Goal: Task Accomplishment & Management: Use online tool/utility

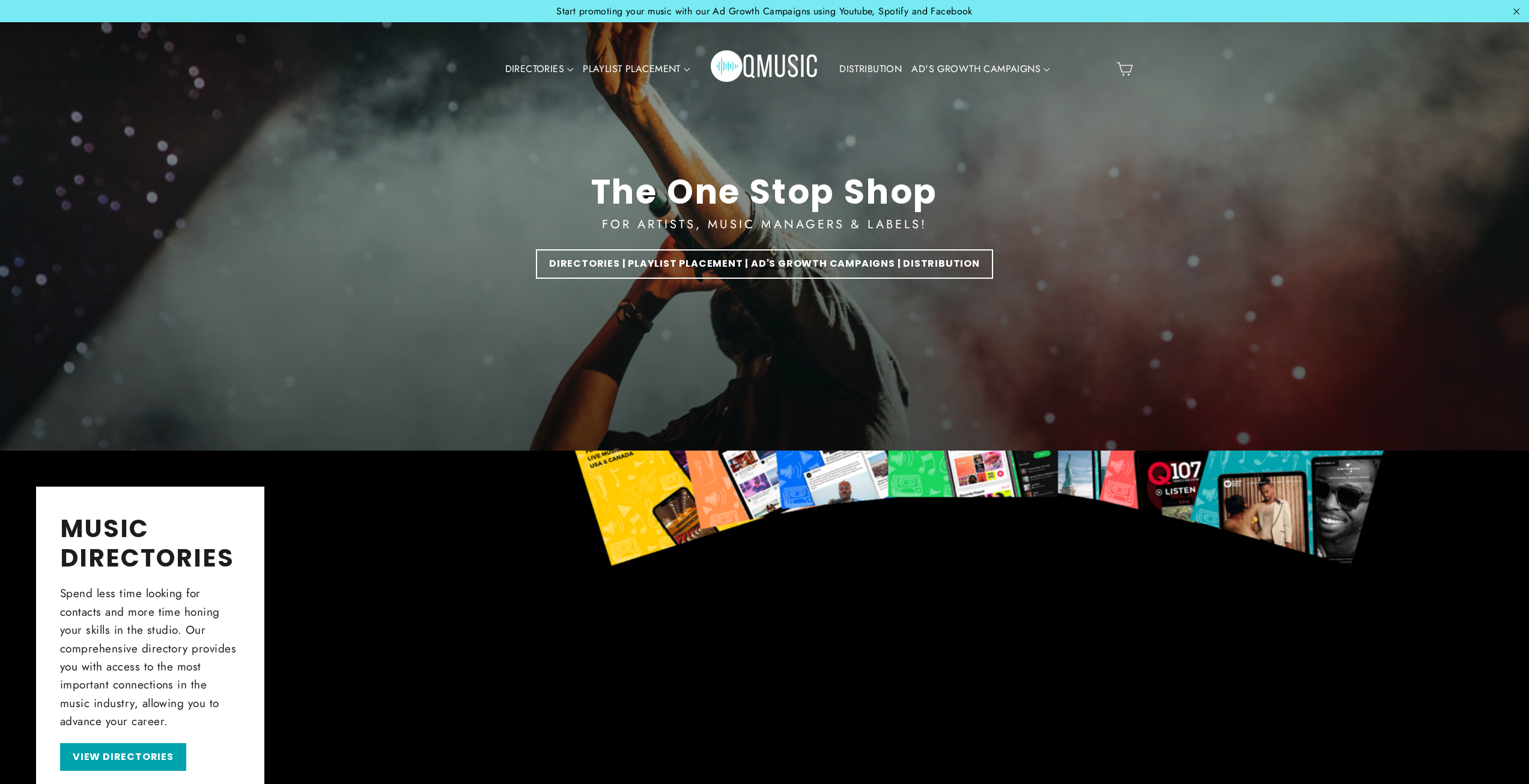
click at [296, 313] on div at bounding box center [764, 225] width 1529 height 720
click at [461, 289] on div "The One Stop Shop FOR ARTISTS, MUSIC MANAGERS & LABELS! DIRECTORIES | PLAYLIST …" at bounding box center [765, 225] width 734 height 450
click at [849, 68] on link "DISTRIBUTION" at bounding box center [870, 69] width 72 height 28
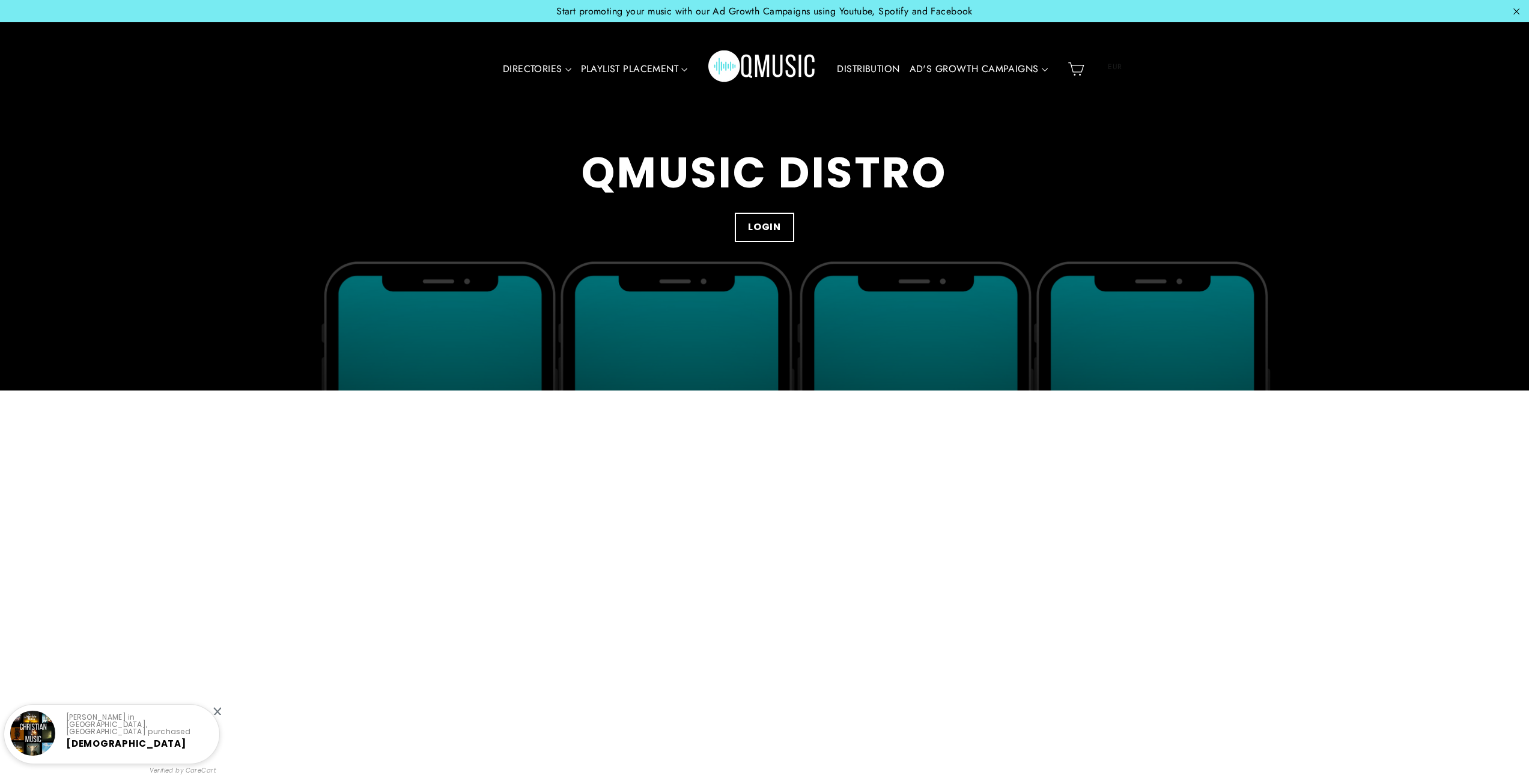
click at [865, 69] on link "DISTRIBUTION" at bounding box center [868, 69] width 72 height 28
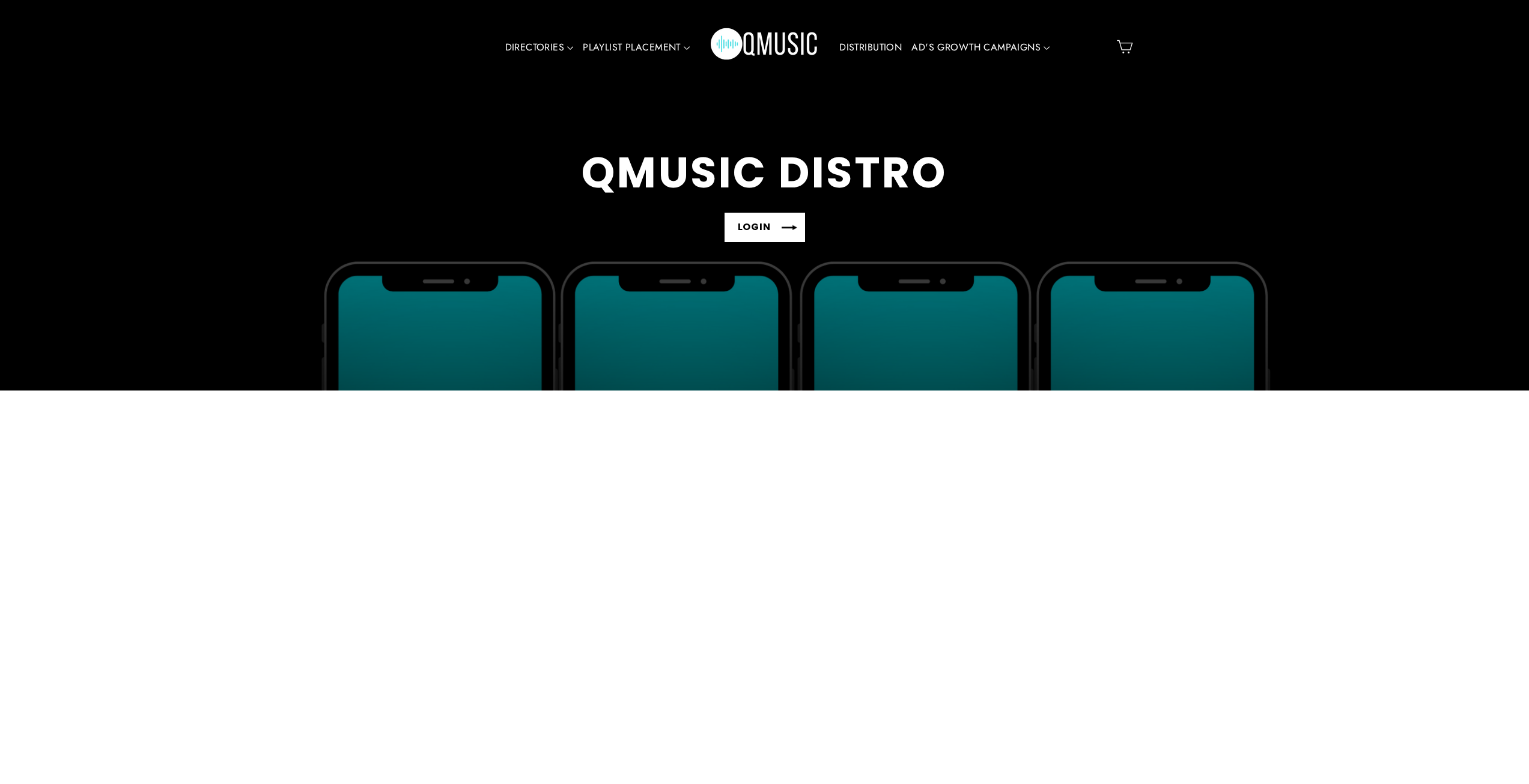
click at [763, 227] on link "LOGIN" at bounding box center [764, 227] width 81 height 29
